Goal: Book appointment/travel/reservation

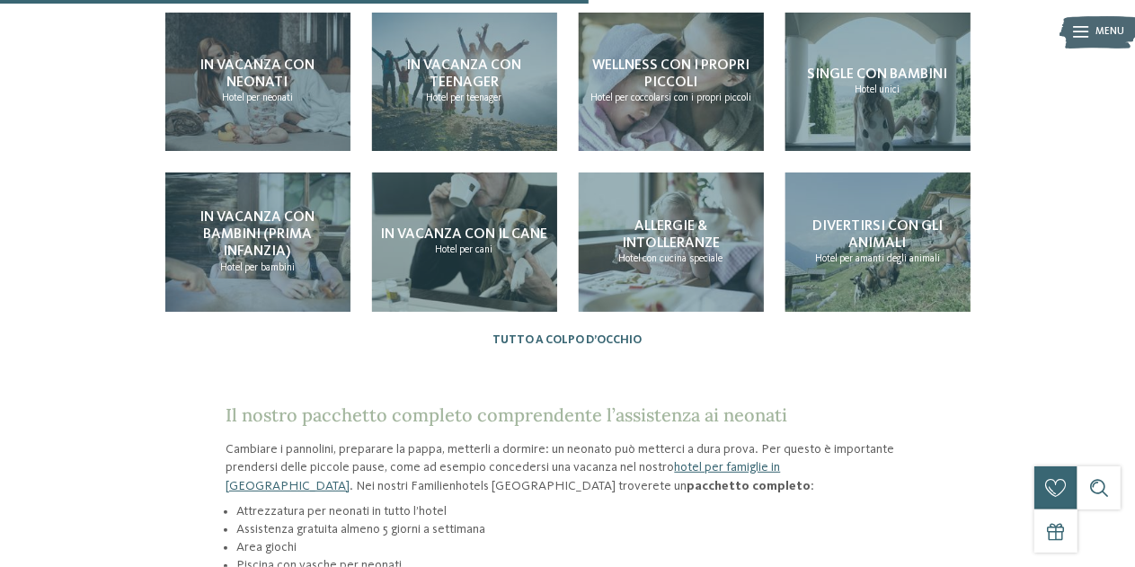
scroll to position [1707, 0]
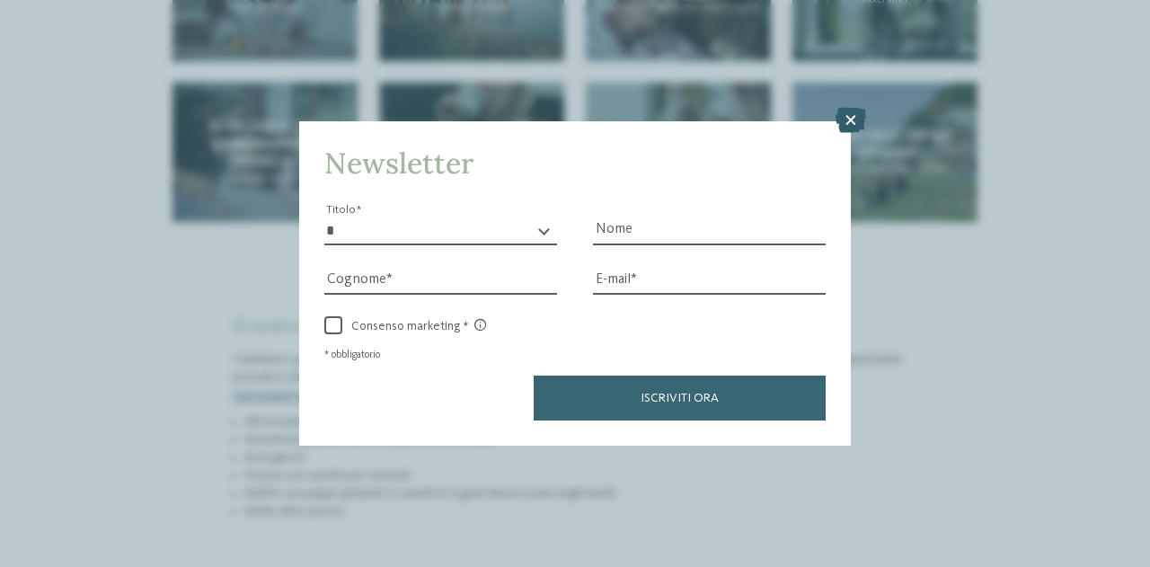
click at [854, 121] on icon at bounding box center [851, 120] width 31 height 25
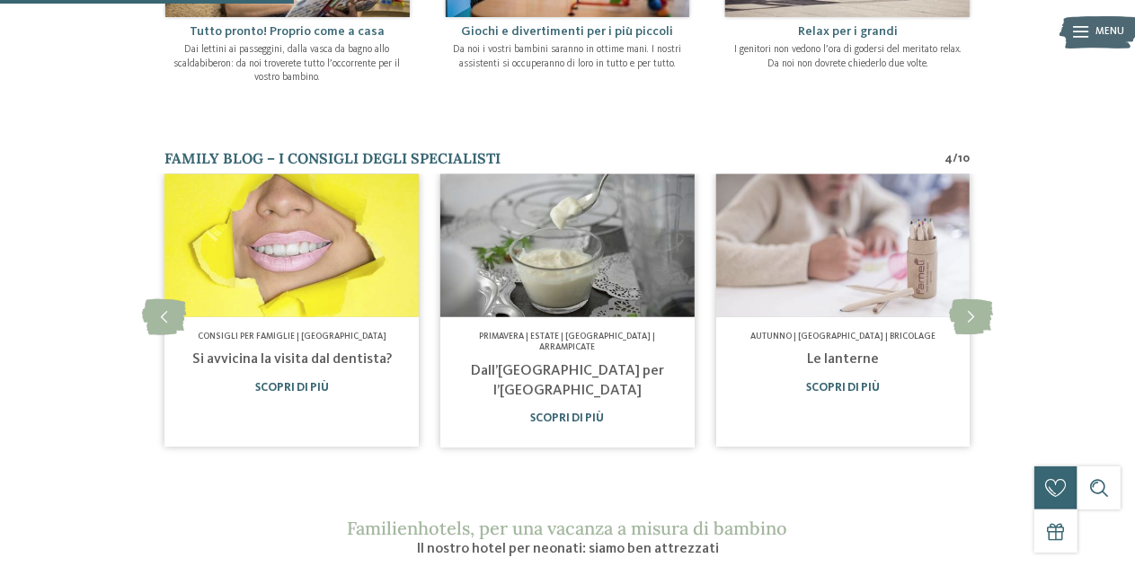
scroll to position [1168, 0]
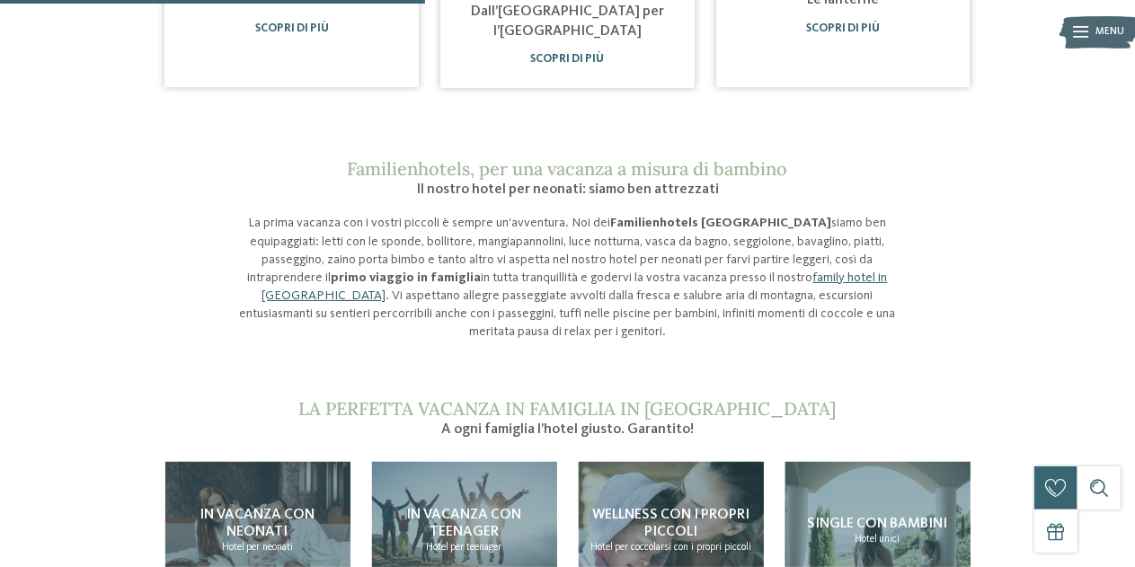
click at [651, 271] on link "family hotel in [GEOGRAPHIC_DATA]" at bounding box center [574, 286] width 625 height 31
click at [652, 271] on link "family hotel in [GEOGRAPHIC_DATA]" at bounding box center [574, 286] width 625 height 31
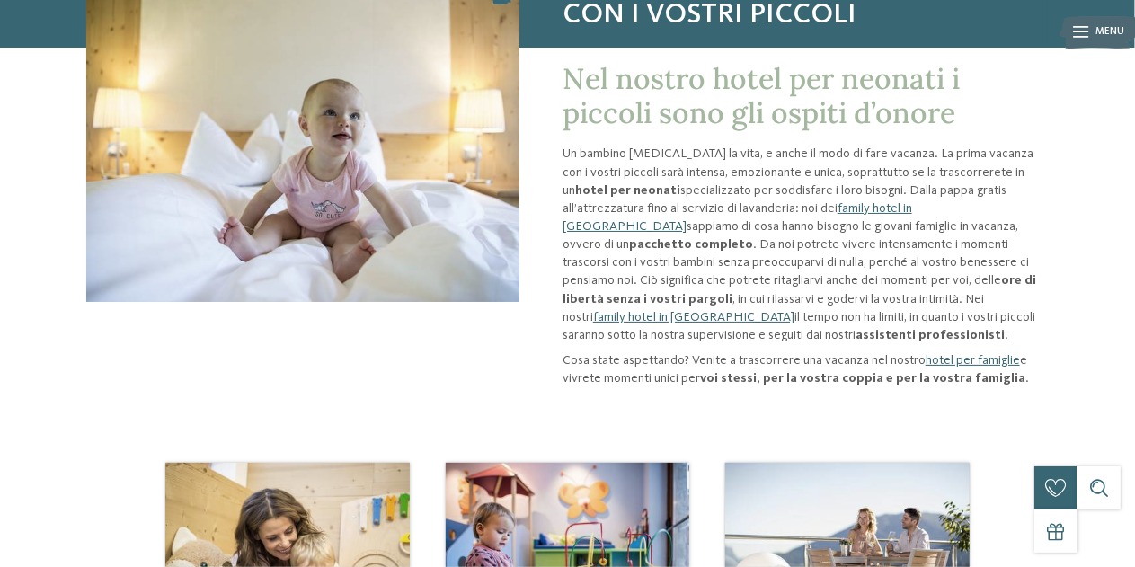
scroll to position [0, 0]
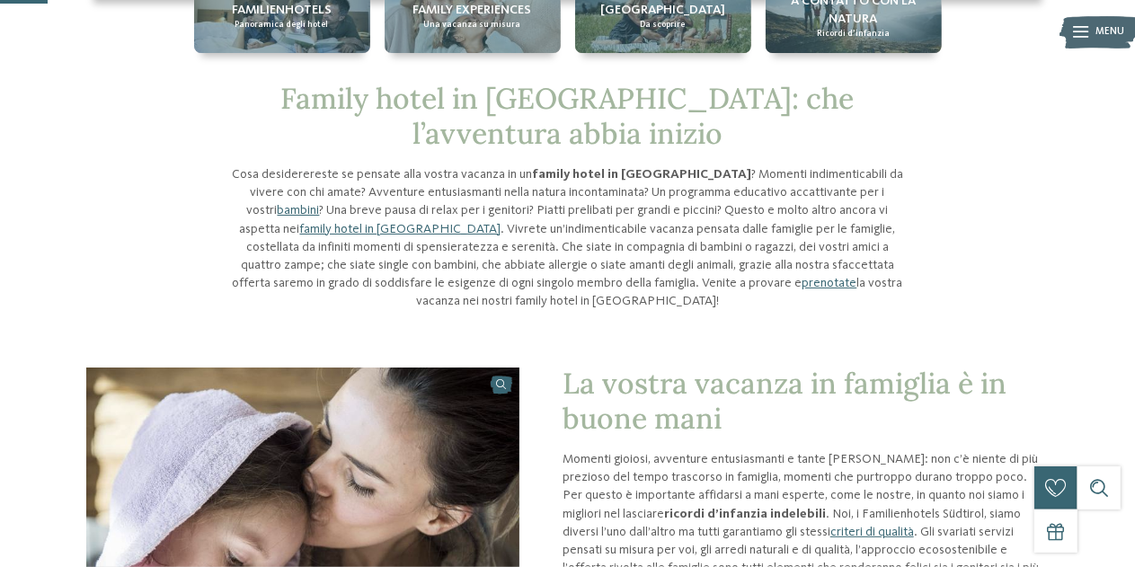
scroll to position [180, 0]
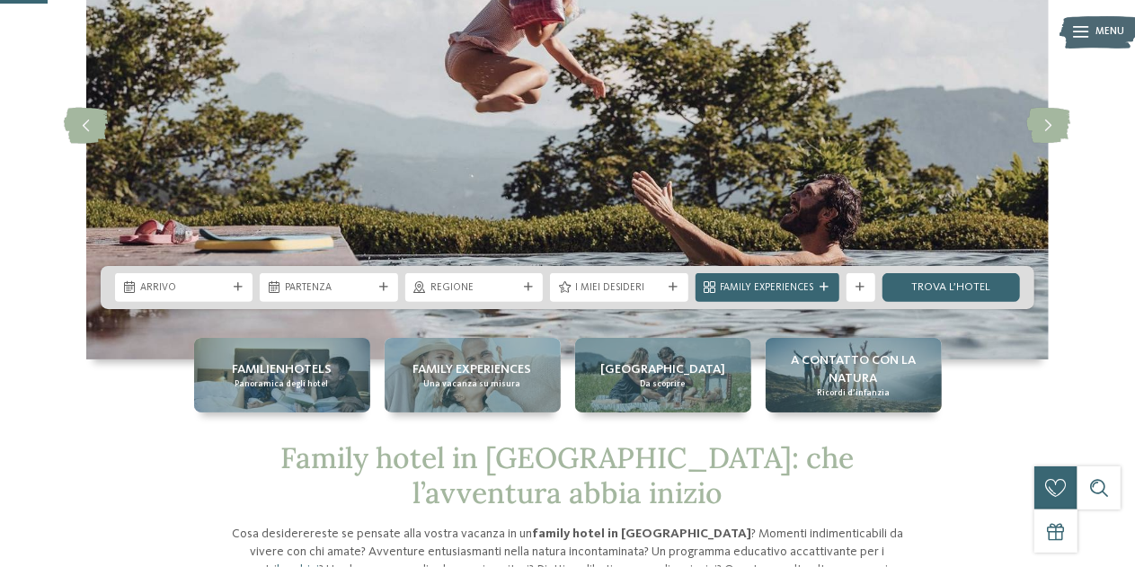
click at [444, 287] on span "Regione" at bounding box center [473, 288] width 87 height 14
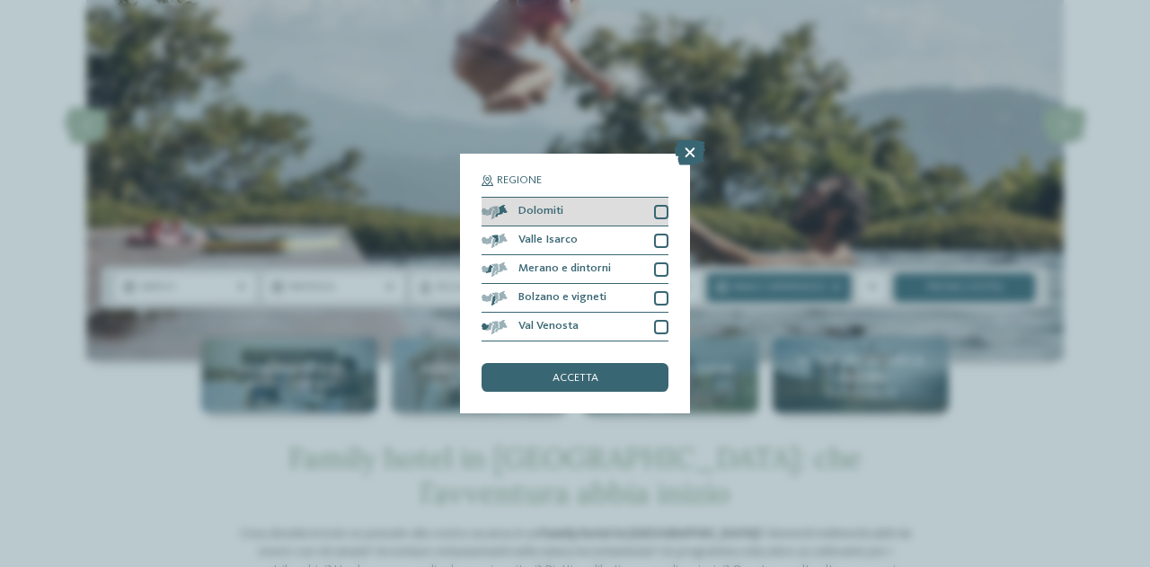
click at [618, 217] on div "Dolomiti" at bounding box center [575, 212] width 187 height 29
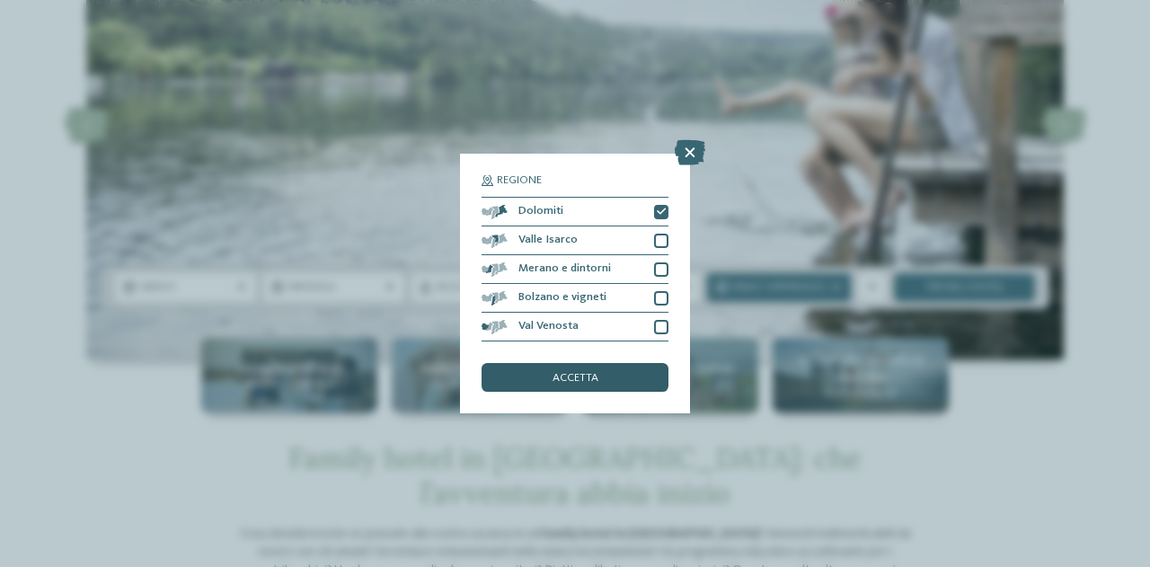
click at [602, 377] on div "accetta" at bounding box center [575, 377] width 187 height 29
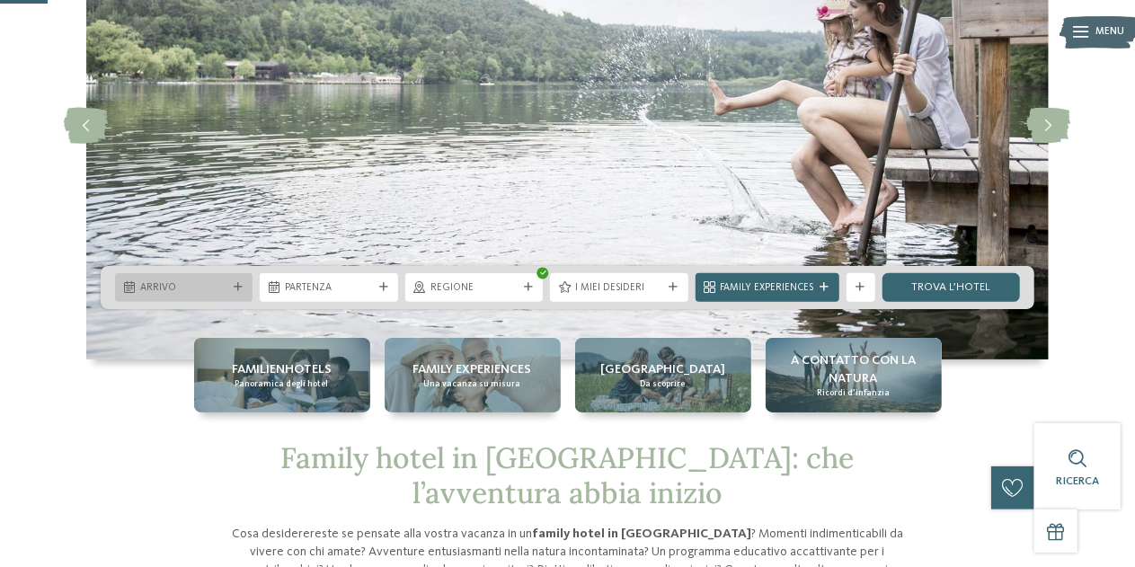
click at [147, 288] on span "Arrivo" at bounding box center [183, 288] width 87 height 14
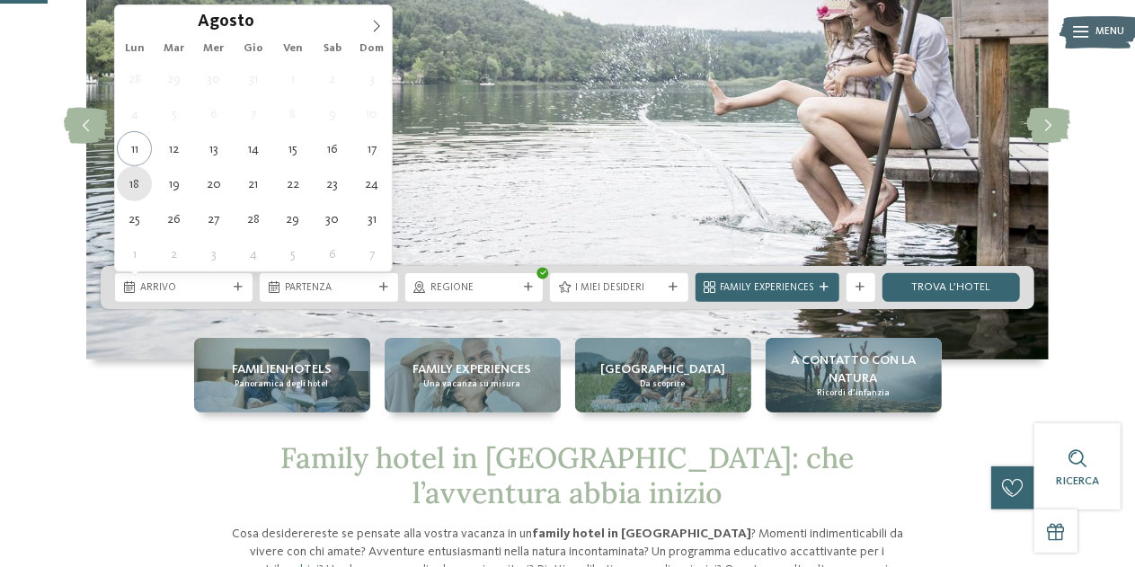
type div "18.08.2025"
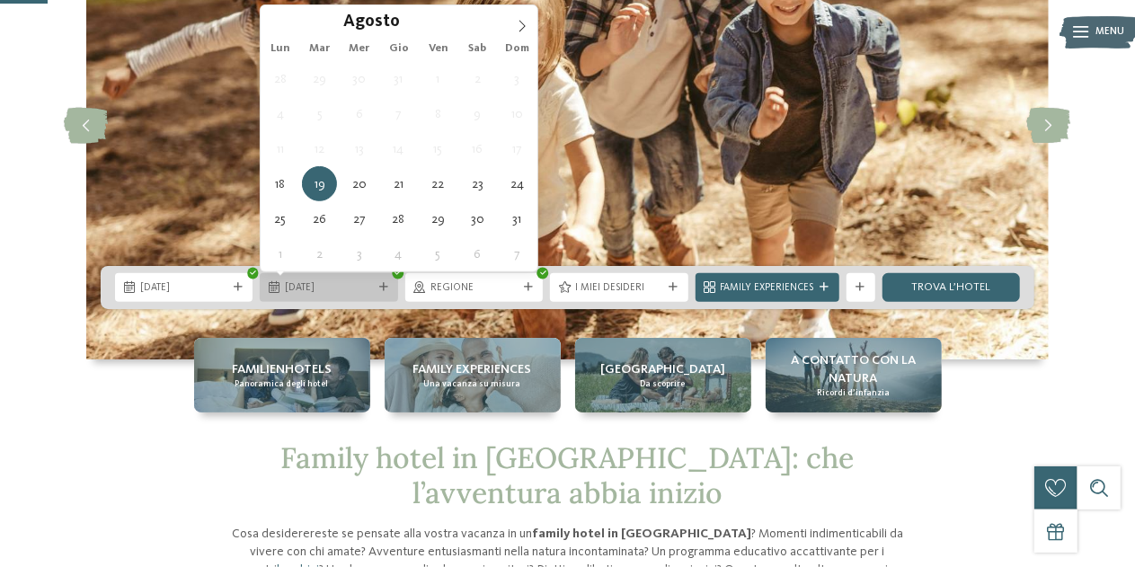
click at [300, 290] on span "19.08.2025" at bounding box center [328, 288] width 87 height 14
type div "28.08.2025"
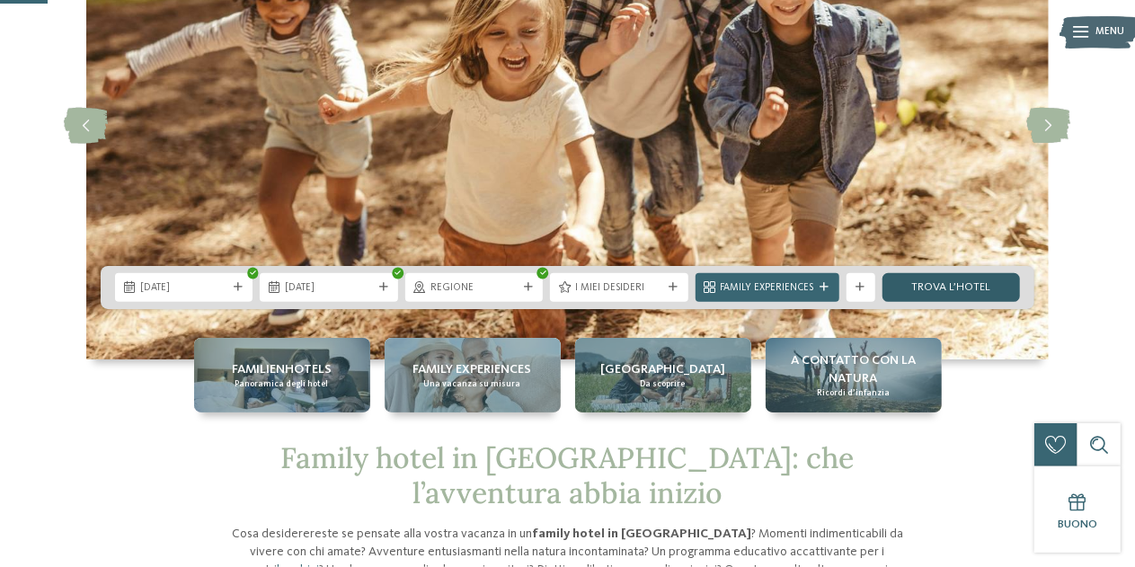
click at [950, 297] on link "trova l’hotel" at bounding box center [950, 287] width 137 height 29
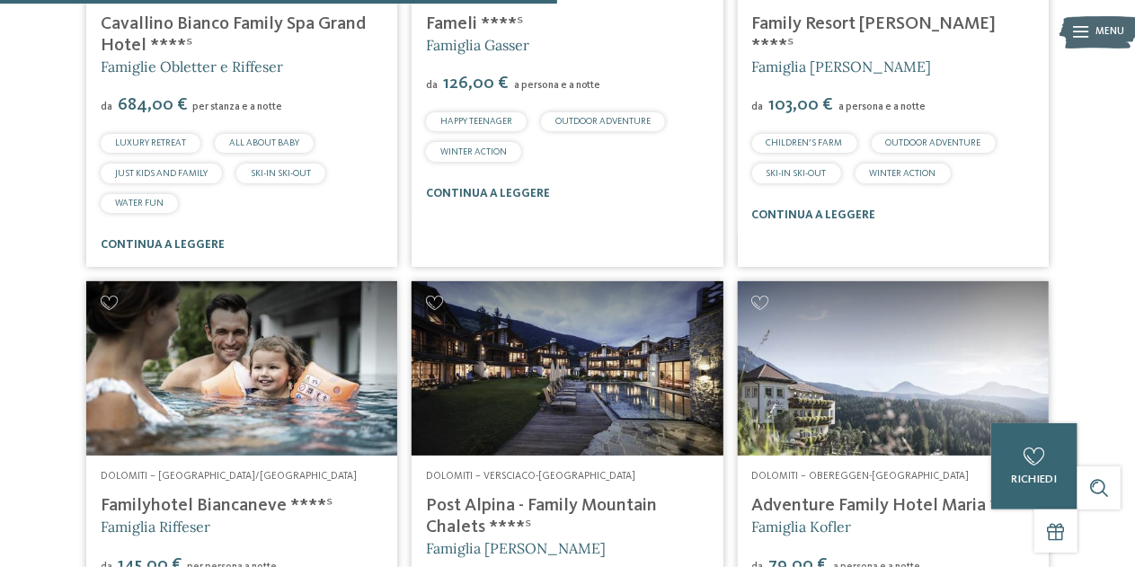
scroll to position [1432, 0]
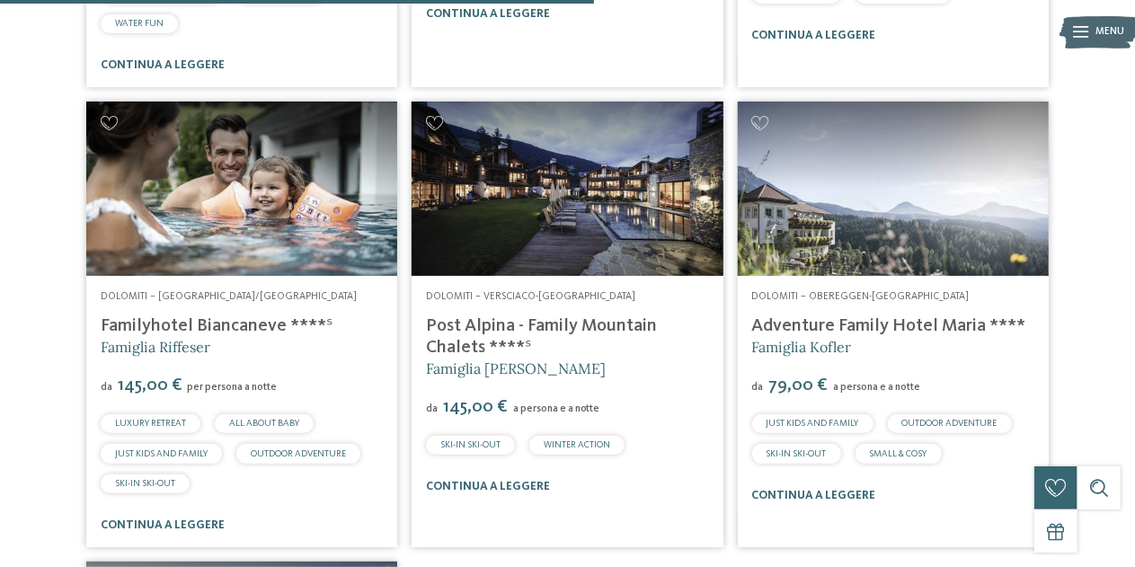
drag, startPoint x: 870, startPoint y: 368, endPoint x: 1116, endPoint y: 329, distance: 249.4
click at [1116, 329] on div "10 / 27 Dolomiti – S. Cristina/Val Gardena Family Hotel Posta **** Elisabeth Pl…" at bounding box center [567, 56] width 1135 height 1918
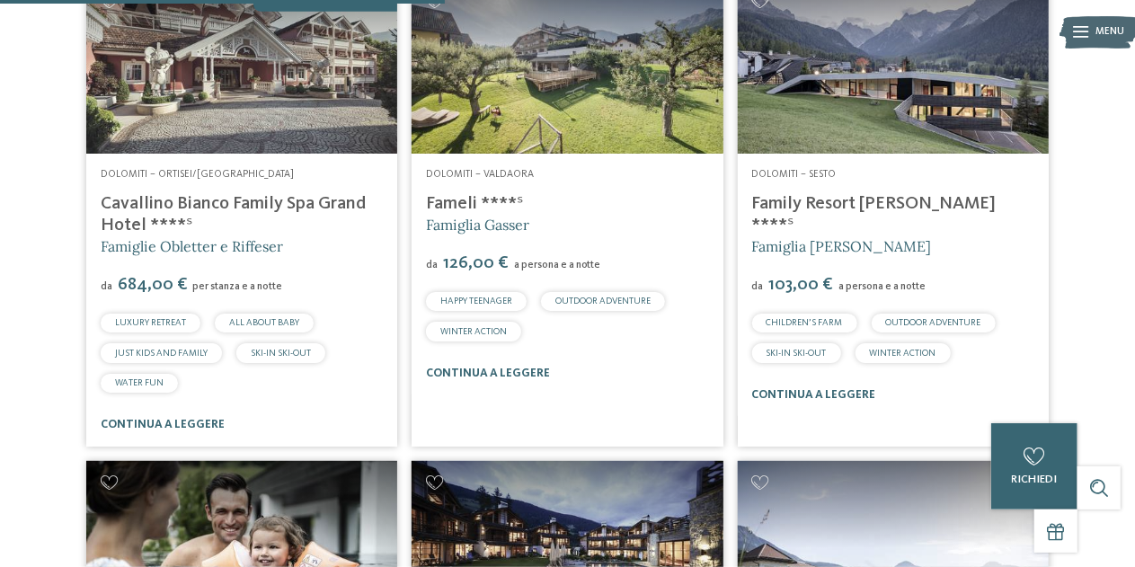
scroll to position [983, 0]
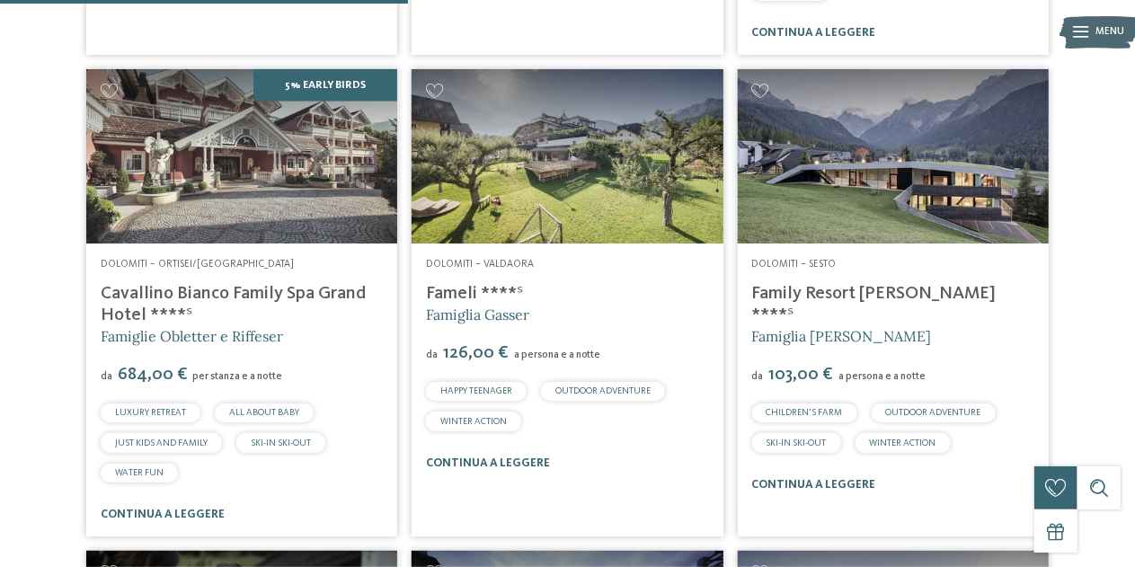
click at [227, 199] on img at bounding box center [241, 156] width 311 height 175
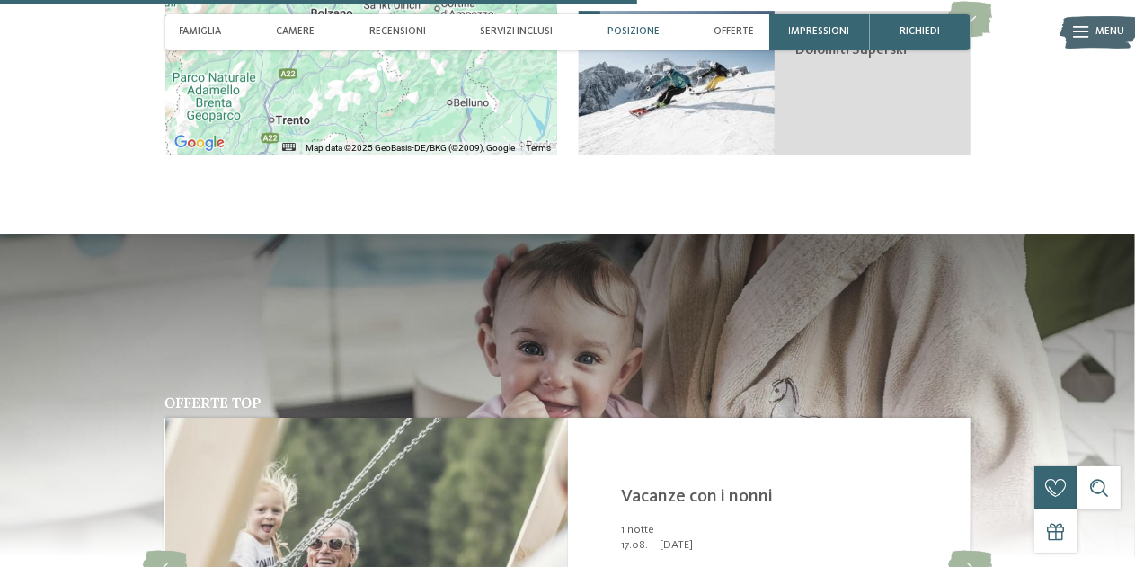
scroll to position [2696, 0]
